Goal: Information Seeking & Learning: Learn about a topic

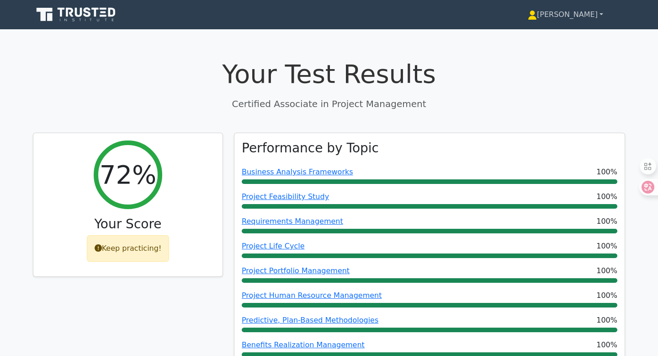
click at [589, 15] on link "[PERSON_NAME]" at bounding box center [565, 14] width 119 height 18
click at [567, 30] on link "Profile" at bounding box center [542, 36] width 72 height 15
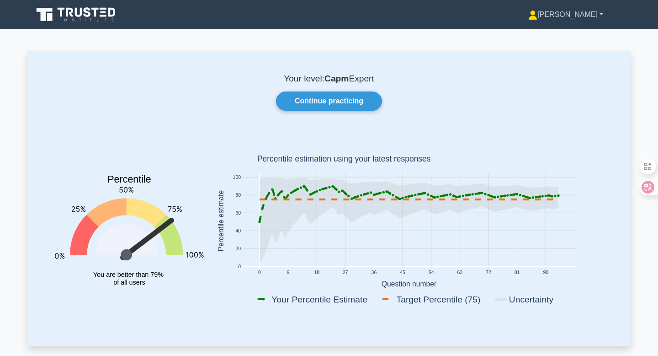
click at [584, 14] on link "[PERSON_NAME]" at bounding box center [565, 14] width 119 height 18
click at [473, 79] on p "Your level: Capm Expert" at bounding box center [328, 78] width 559 height 11
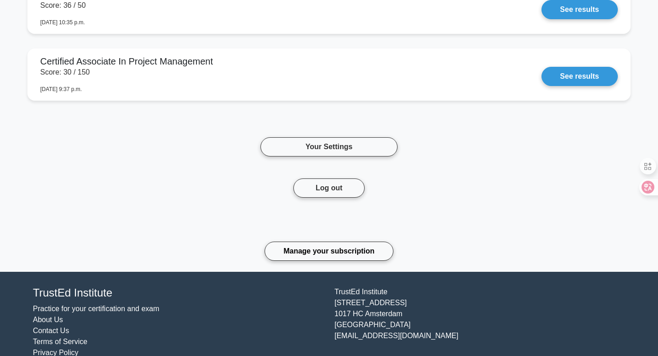
scroll to position [692, 0]
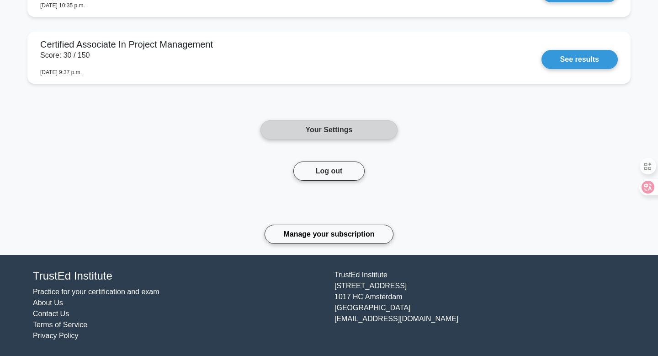
click at [366, 133] on link "Your Settings" at bounding box center [328, 129] width 137 height 19
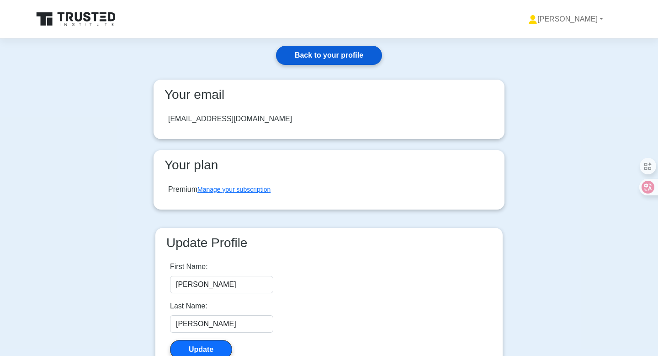
click at [315, 64] on link "Back to your profile" at bounding box center [329, 55] width 106 height 19
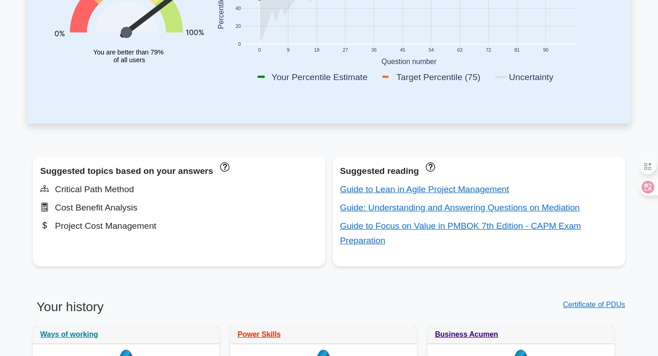
scroll to position [218, 0]
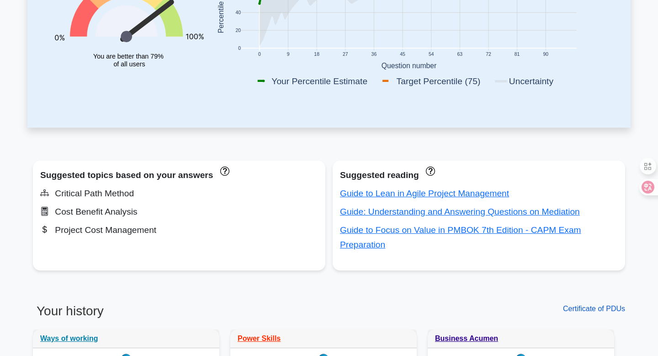
click at [596, 310] on link "Certificate of PDUs" at bounding box center [594, 308] width 62 height 8
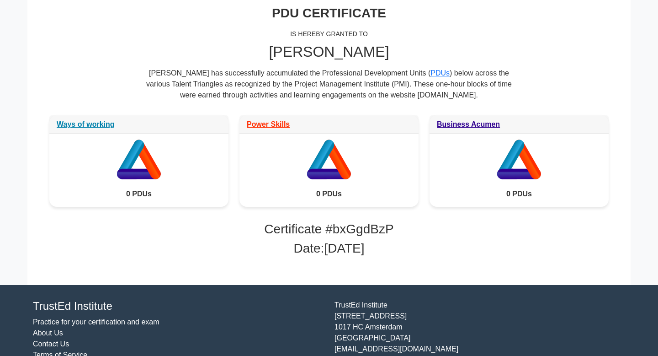
scroll to position [147, 0]
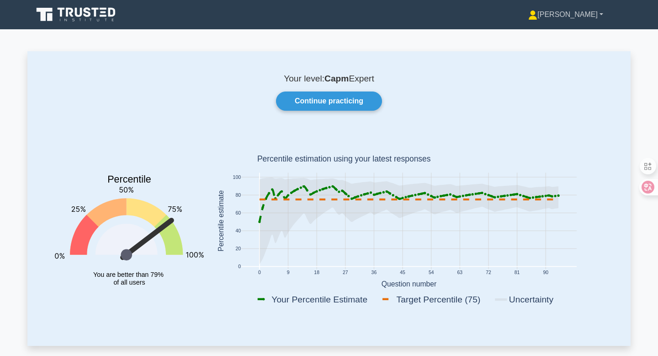
click at [607, 19] on link "[PERSON_NAME]" at bounding box center [565, 14] width 119 height 18
click at [562, 34] on link "Profile" at bounding box center [543, 36] width 72 height 15
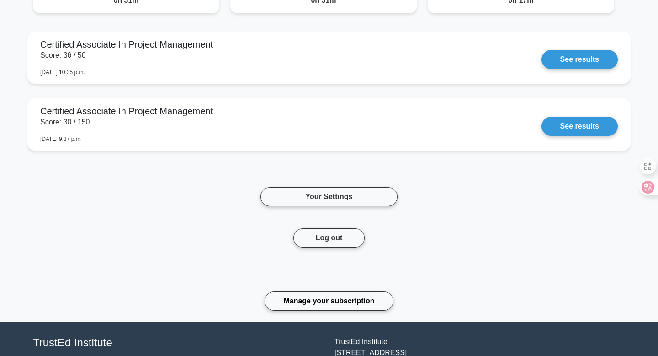
scroll to position [631, 0]
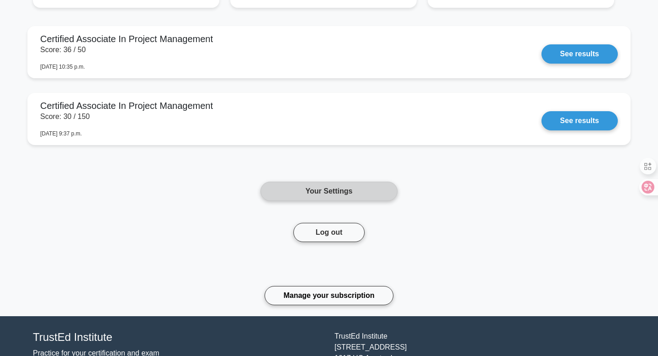
click at [346, 187] on link "Your Settings" at bounding box center [328, 190] width 137 height 19
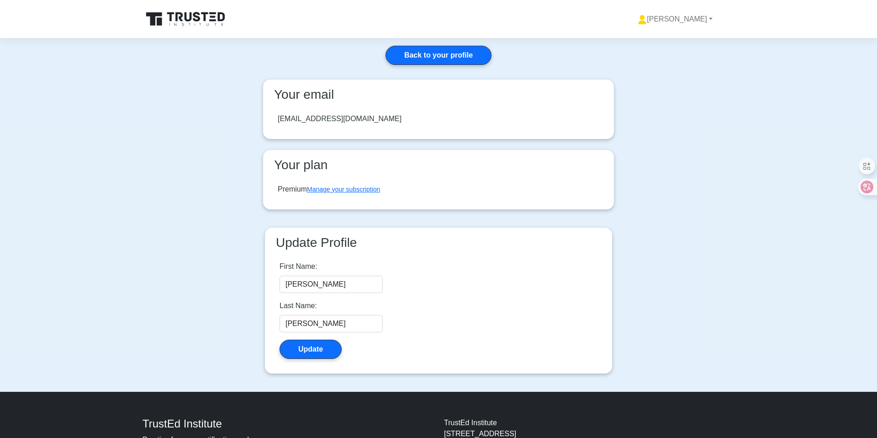
click at [213, 23] on icon at bounding box center [187, 19] width 88 height 17
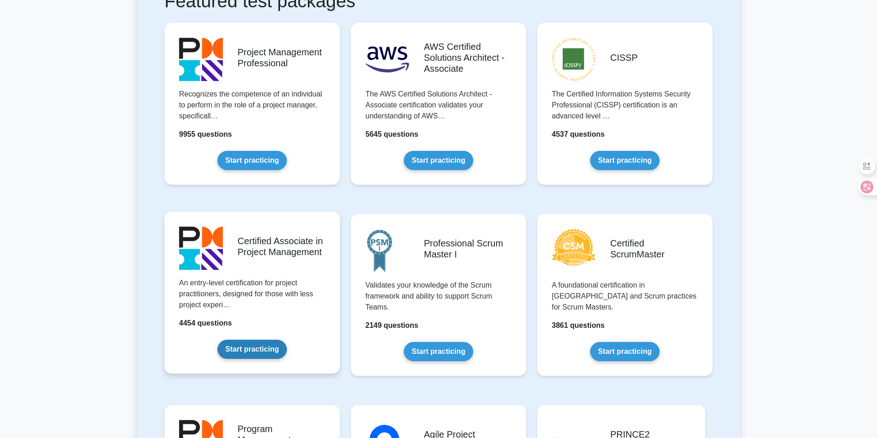
click at [266, 341] on link "Start practicing" at bounding box center [252, 349] width 69 height 19
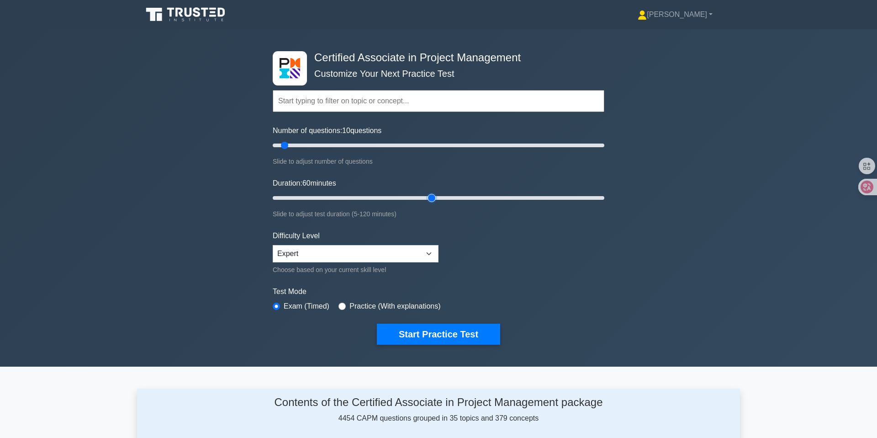
drag, startPoint x: 293, startPoint y: 196, endPoint x: 429, endPoint y: 206, distance: 136.5
type input "60"
click at [429, 203] on input "Duration: 60 minutes" at bounding box center [439, 197] width 332 height 11
drag, startPoint x: 285, startPoint y: 147, endPoint x: 354, endPoint y: 140, distance: 69.8
type input "50"
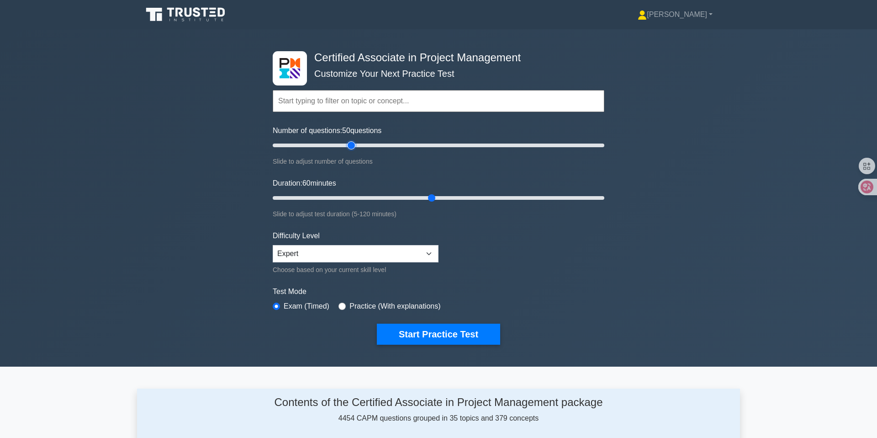
click at [354, 140] on input "Number of questions: 50 questions" at bounding box center [439, 145] width 332 height 11
click at [448, 332] on button "Start Practice Test" at bounding box center [438, 334] width 123 height 21
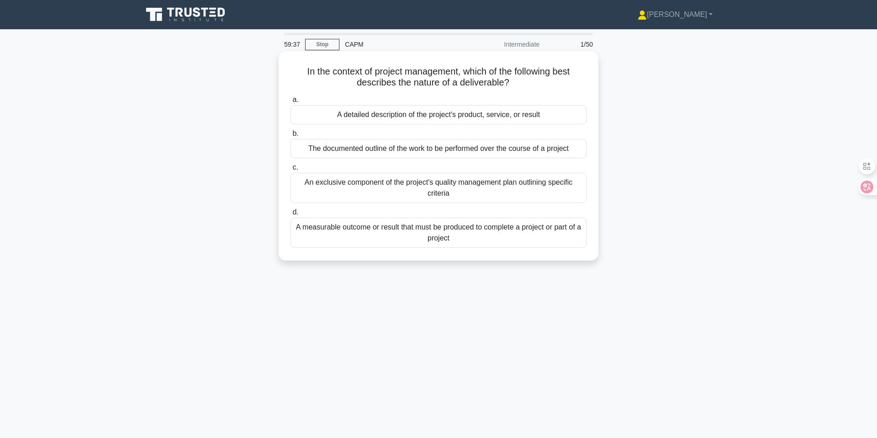
click at [450, 239] on div "A measurable outcome or result that must be produced to complete a project or p…" at bounding box center [439, 233] width 296 height 30
click at [291, 215] on input "d. A measurable outcome or result that must be produced to complete a project o…" at bounding box center [291, 212] width 0 height 6
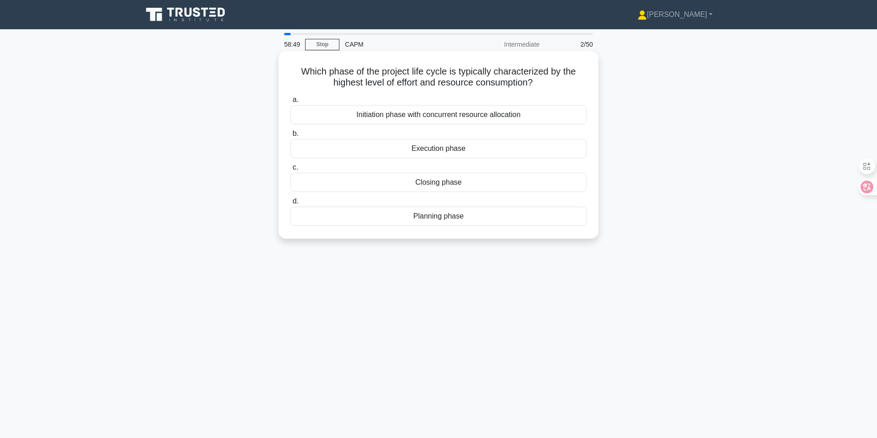
click at [346, 152] on div "Execution phase" at bounding box center [439, 148] width 296 height 19
click at [291, 137] on input "b. Execution phase" at bounding box center [291, 134] width 0 height 6
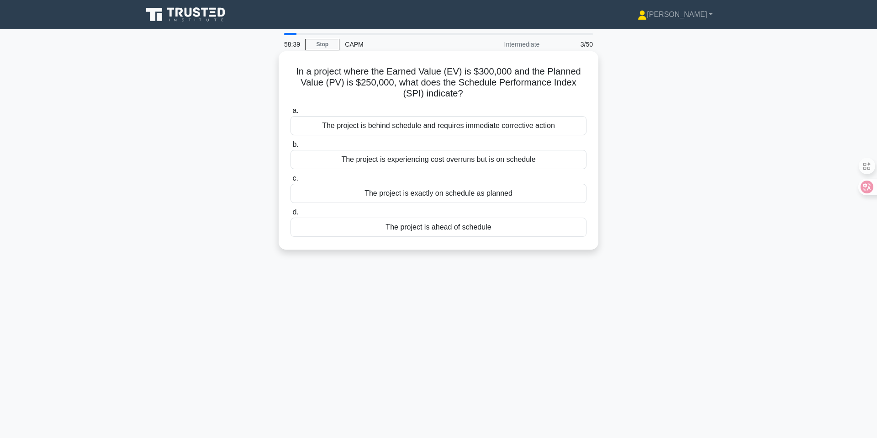
click at [376, 232] on div "The project is ahead of schedule" at bounding box center [439, 227] width 296 height 19
click at [291, 215] on input "d. The project is ahead of schedule" at bounding box center [291, 212] width 0 height 6
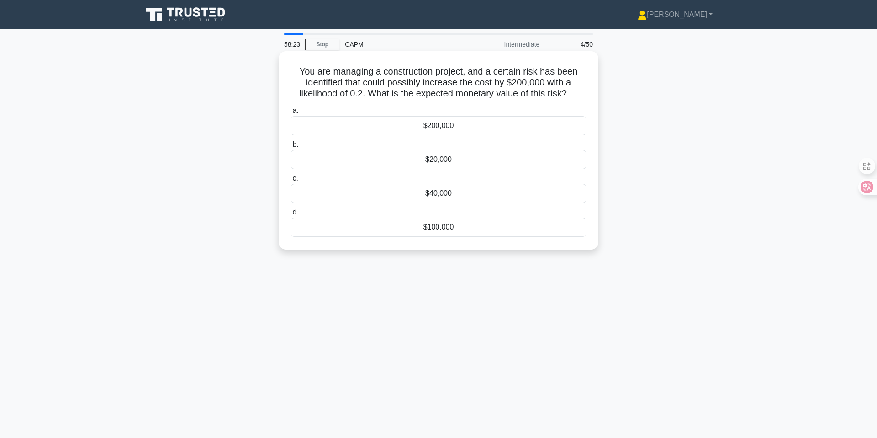
click at [378, 192] on div "$40,000" at bounding box center [439, 193] width 296 height 19
click at [291, 181] on input "c. $40,000" at bounding box center [291, 178] width 0 height 6
click at [421, 229] on div "It will be extended by 2 days" at bounding box center [439, 227] width 296 height 19
click at [291, 215] on input "d. It will be extended by 2 days" at bounding box center [291, 212] width 0 height 6
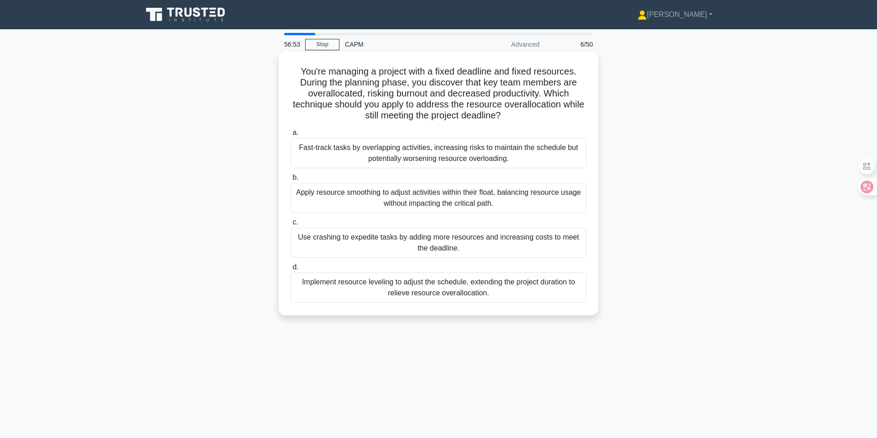
click at [324, 202] on div "Apply resource smoothing to adjust activities within their float, balancing res…" at bounding box center [439, 198] width 296 height 30
click at [291, 181] on input "b. Apply resource smoothing to adjust activities within their float, balancing …" at bounding box center [291, 178] width 0 height 6
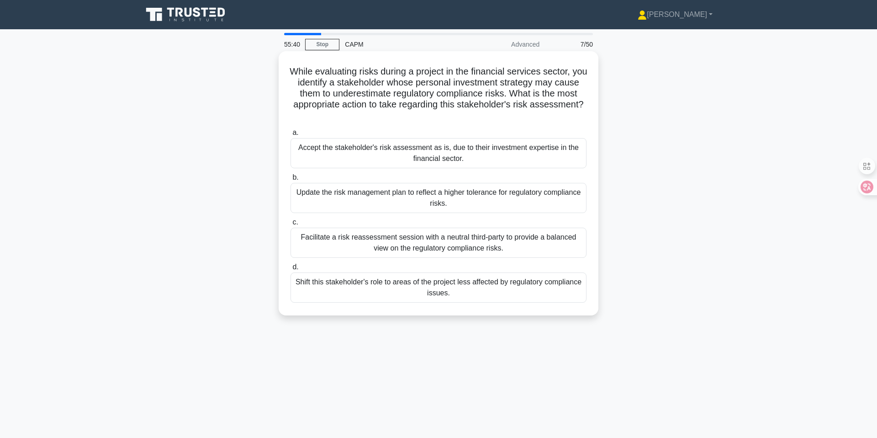
click at [317, 249] on div "Facilitate a risk reassessment session with a neutral third-party to provide a …" at bounding box center [439, 243] width 296 height 30
click at [291, 225] on input "c. Facilitate a risk reassessment session with a neutral third-party to provide…" at bounding box center [291, 222] width 0 height 6
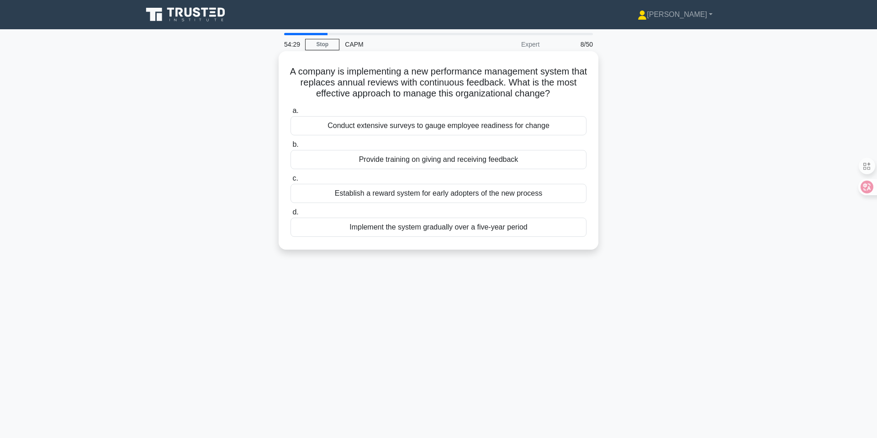
click at [356, 194] on div "Establish a reward system for early adopters of the new process" at bounding box center [439, 193] width 296 height 19
click at [291, 181] on input "c. Establish a reward system for early adopters of the new process" at bounding box center [291, 178] width 0 height 6
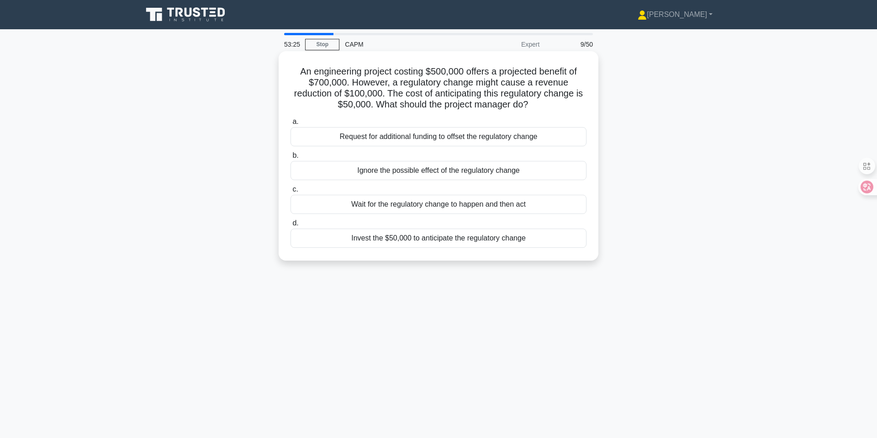
click at [374, 240] on div "Invest the $50,000 to anticipate the regulatory change" at bounding box center [439, 237] width 296 height 19
click at [291, 226] on input "d. Invest the $50,000 to anticipate the regulatory change" at bounding box center [291, 223] width 0 height 6
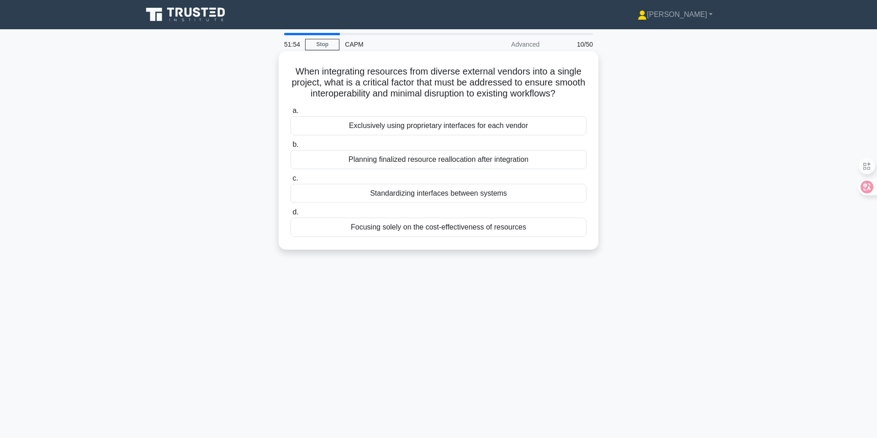
click at [432, 195] on div "Standardizing interfaces between systems" at bounding box center [439, 193] width 296 height 19
click at [291, 181] on input "c. Standardizing interfaces between systems" at bounding box center [291, 178] width 0 height 6
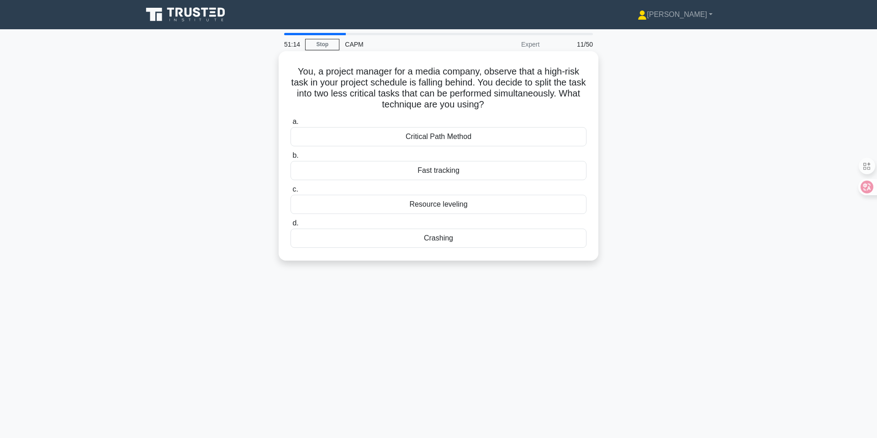
click at [503, 165] on div "Fast tracking" at bounding box center [439, 170] width 296 height 19
click at [291, 159] on input "b. Fast tracking" at bounding box center [291, 156] width 0 height 6
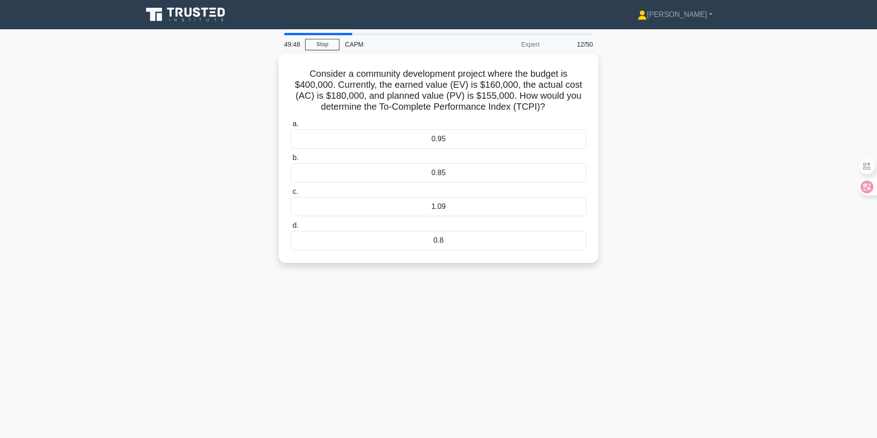
click at [633, 173] on div "Consider a community development project where the budget is $400,000. Currentl…" at bounding box center [438, 163] width 603 height 220
click at [573, 211] on div "1.09" at bounding box center [439, 204] width 296 height 19
click at [291, 192] on input "c. 1.09" at bounding box center [291, 189] width 0 height 6
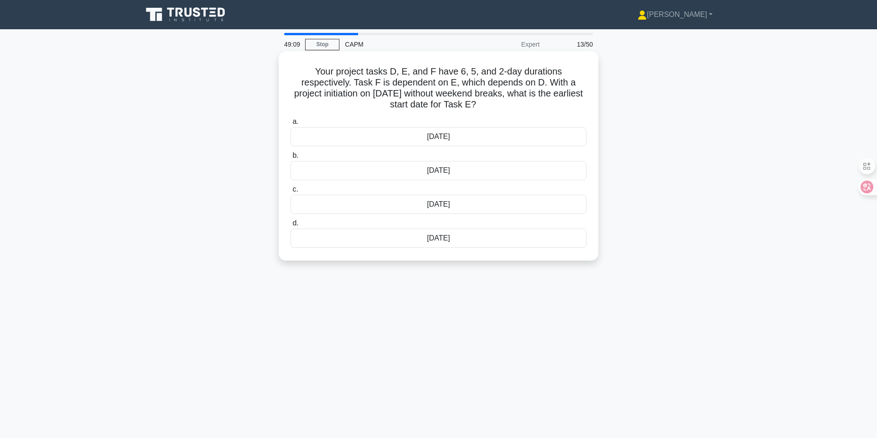
click at [467, 131] on div "[DATE]" at bounding box center [439, 136] width 296 height 19
click at [291, 125] on input "a. [DATE]" at bounding box center [291, 122] width 0 height 6
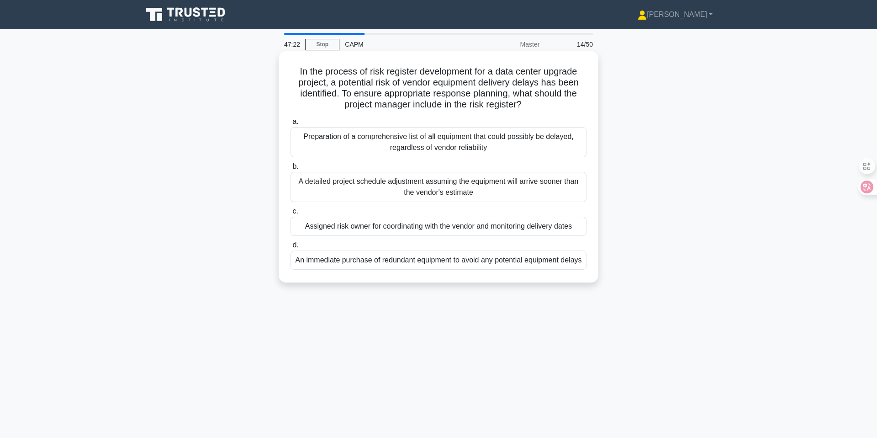
click at [500, 149] on div "Preparation of a comprehensive list of all equipment that could possibly be del…" at bounding box center [439, 142] width 296 height 30
click at [291, 125] on input "a. Preparation of a comprehensive list of all equipment that could possibly be …" at bounding box center [291, 122] width 0 height 6
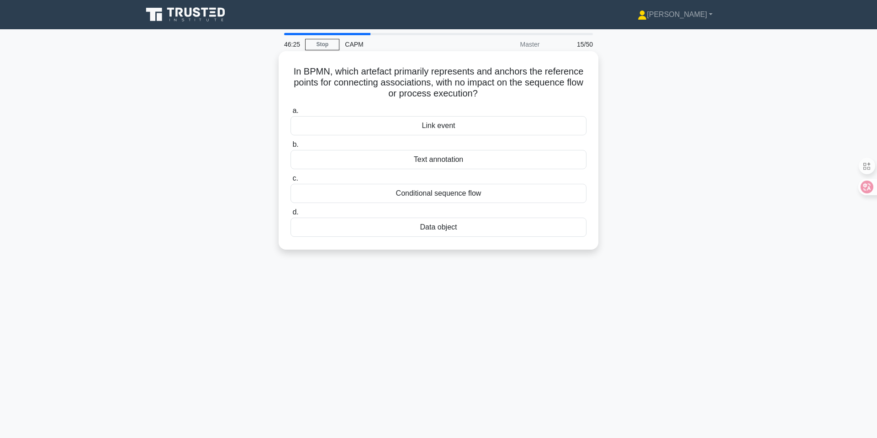
click at [489, 122] on div "Link event" at bounding box center [439, 125] width 296 height 19
click at [291, 114] on input "a. Link event" at bounding box center [291, 111] width 0 height 6
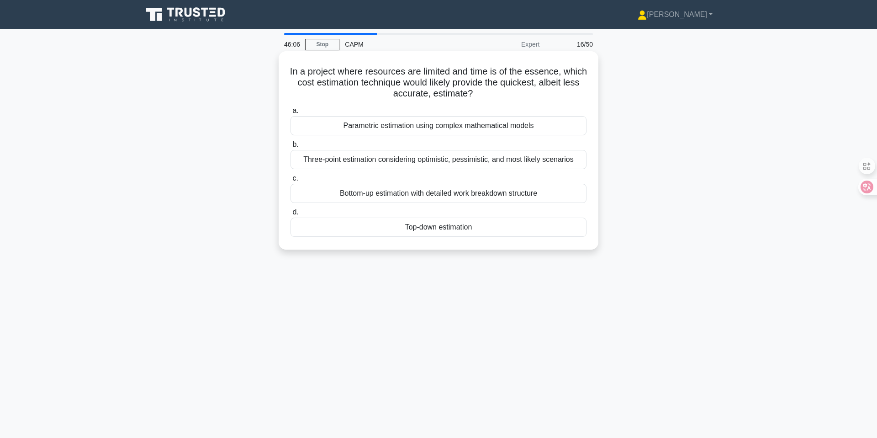
click at [454, 222] on div "Top-down estimation" at bounding box center [439, 227] width 296 height 19
click at [291, 215] on input "d. Top-down estimation" at bounding box center [291, 212] width 0 height 6
click at [445, 201] on div "The vendor may have identified significant risks in the project" at bounding box center [439, 193] width 296 height 19
click at [291, 181] on input "c. The vendor may have identified significant risks in the project" at bounding box center [291, 178] width 0 height 6
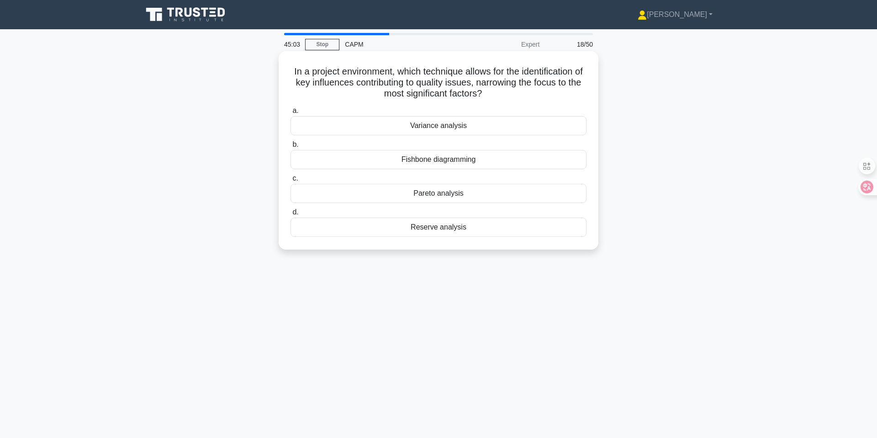
click at [458, 192] on div "Pareto analysis" at bounding box center [439, 193] width 296 height 19
click at [291, 181] on input "c. Pareto analysis" at bounding box center [291, 178] width 0 height 6
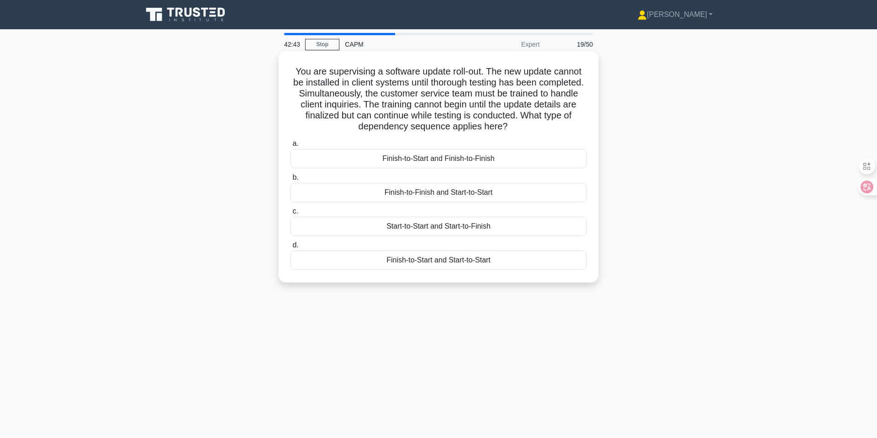
click at [460, 257] on div "Finish-to-Start and Start-to-Start" at bounding box center [439, 259] width 296 height 19
click at [291, 248] on input "d. Finish-to-Start and Start-to-Start" at bounding box center [291, 245] width 0 height 6
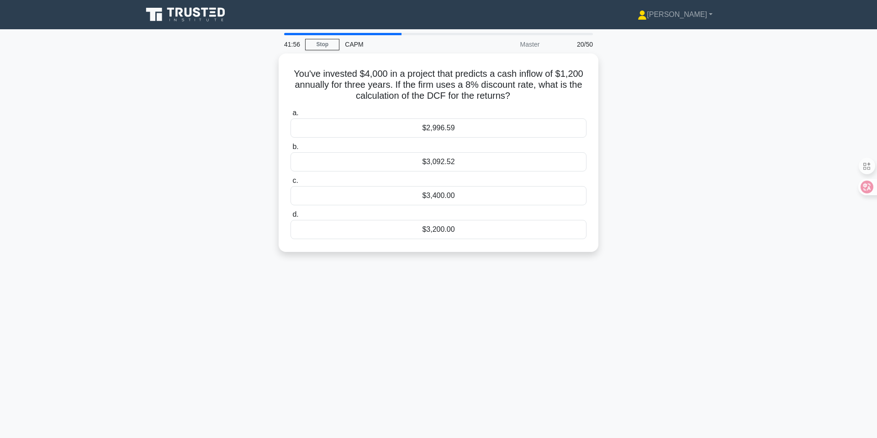
click at [641, 147] on div "You've invested $4,000 in a project that predicts a cash inflow of $1,200 annua…" at bounding box center [438, 157] width 603 height 209
click at [513, 142] on label "b. $3,092.52" at bounding box center [439, 154] width 296 height 30
click at [291, 142] on input "b. $3,092.52" at bounding box center [291, 145] width 0 height 6
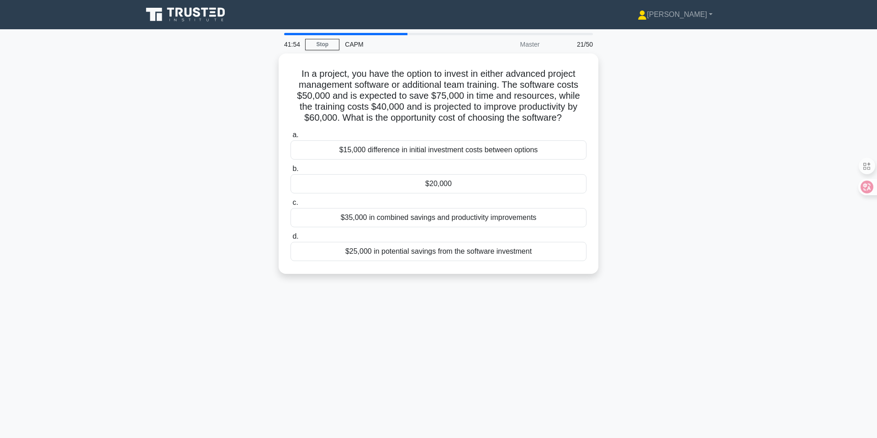
click at [322, 52] on div "41:54 Stop CAPM Master 21/50" at bounding box center [439, 44] width 320 height 18
click at [322, 45] on link "Stop" at bounding box center [322, 44] width 34 height 11
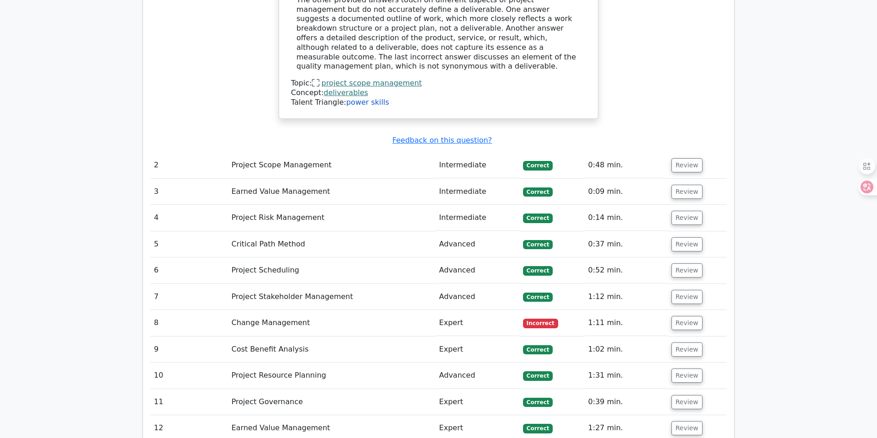
scroll to position [1184, 0]
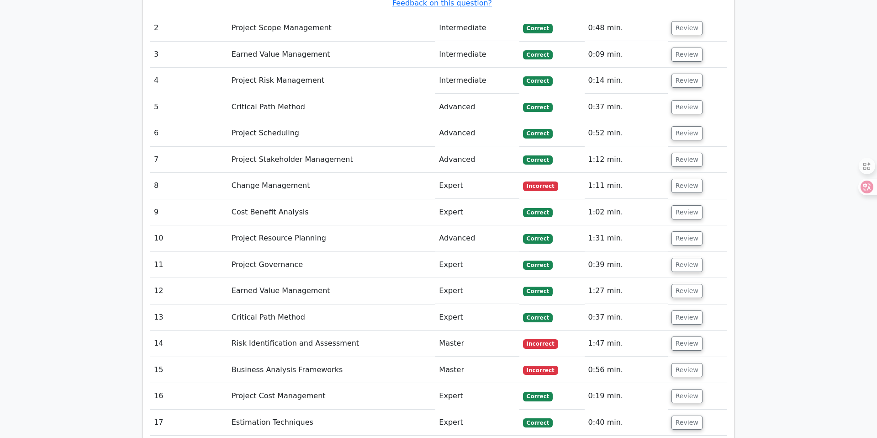
click at [392, 173] on td "Change Management" at bounding box center [332, 186] width 208 height 26
click at [294, 174] on td "Change Management" at bounding box center [332, 186] width 208 height 26
click at [687, 179] on button "Review" at bounding box center [687, 186] width 31 height 14
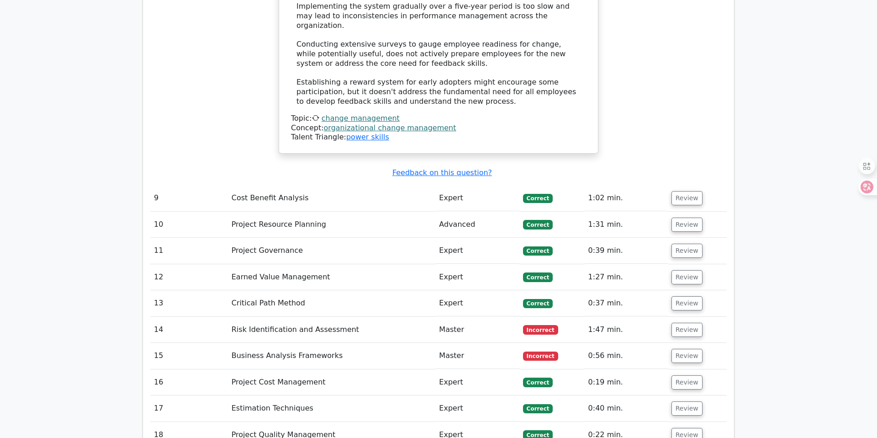
scroll to position [1742, 0]
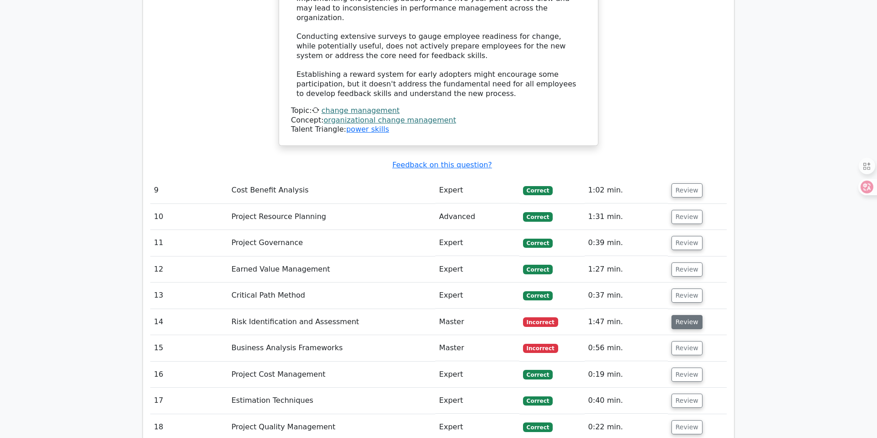
click at [693, 315] on button "Review" at bounding box center [687, 322] width 31 height 14
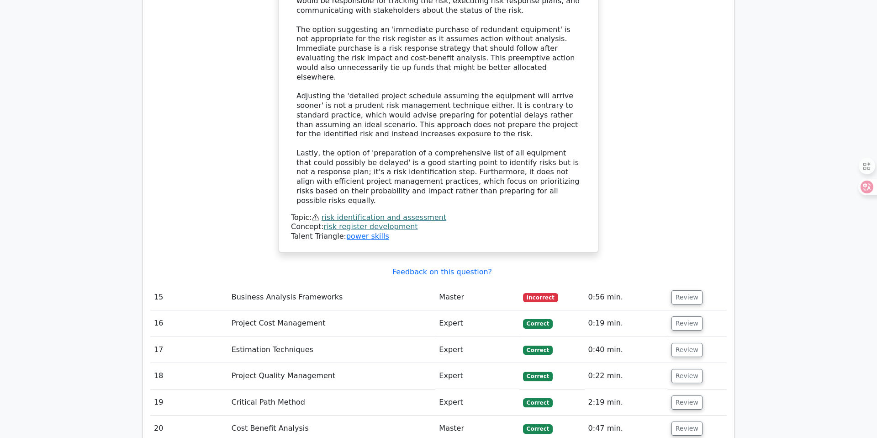
scroll to position [2501, 0]
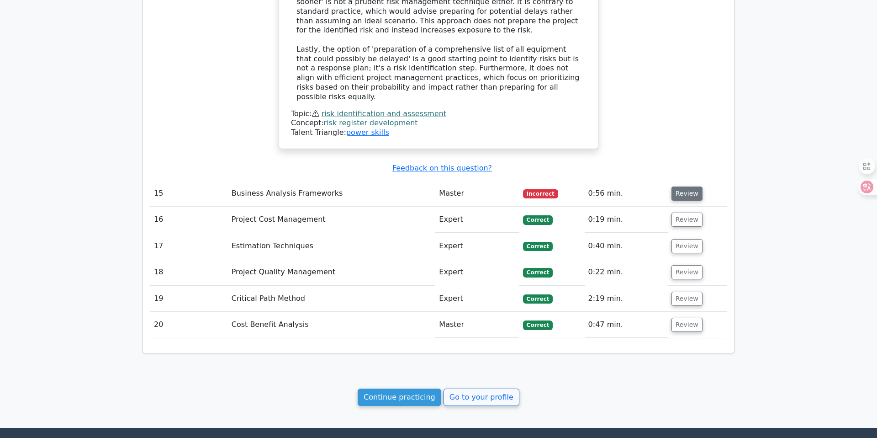
click at [691, 186] on button "Review" at bounding box center [687, 193] width 31 height 14
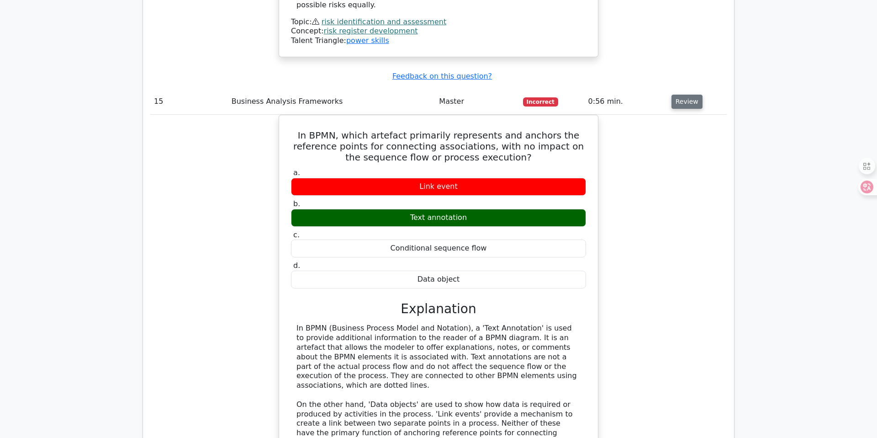
scroll to position [2800, 0]
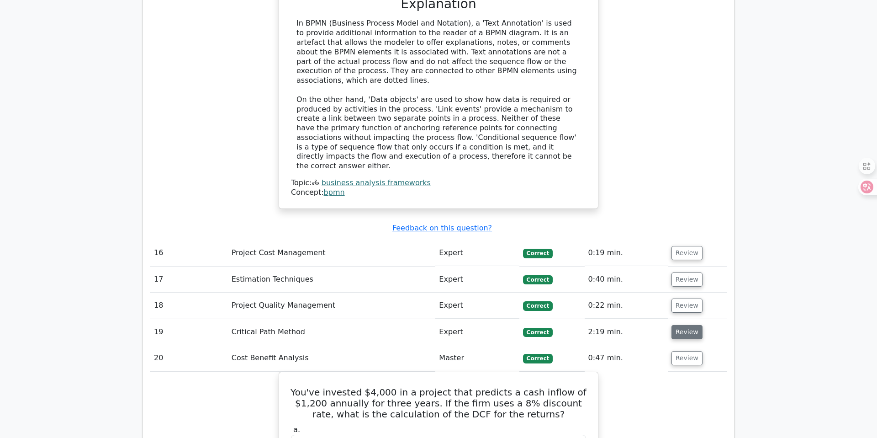
scroll to position [2896, 0]
click at [696, 326] on button "Review" at bounding box center [687, 333] width 31 height 14
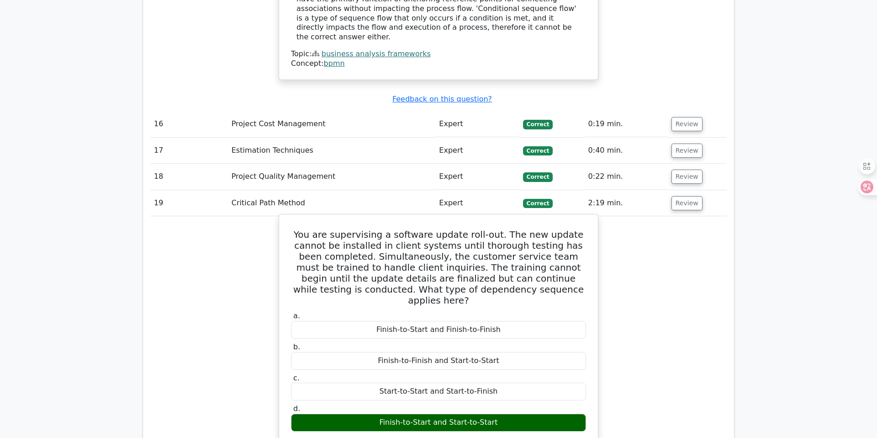
scroll to position [3065, 0]
